Goal: Task Accomplishment & Management: Use online tool/utility

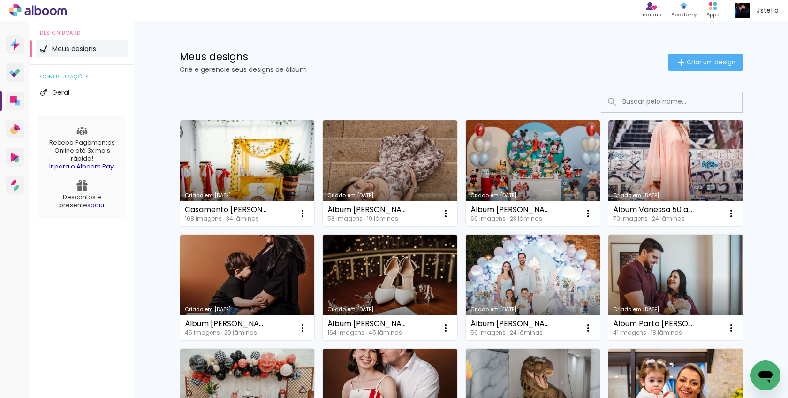
click at [548, 139] on link "Criado em [DATE]" at bounding box center [533, 173] width 135 height 106
click at [0, 0] on neon-animated-pages "Confirmar Cancelar" at bounding box center [0, 0] width 0 height 0
